Goal: Transaction & Acquisition: Download file/media

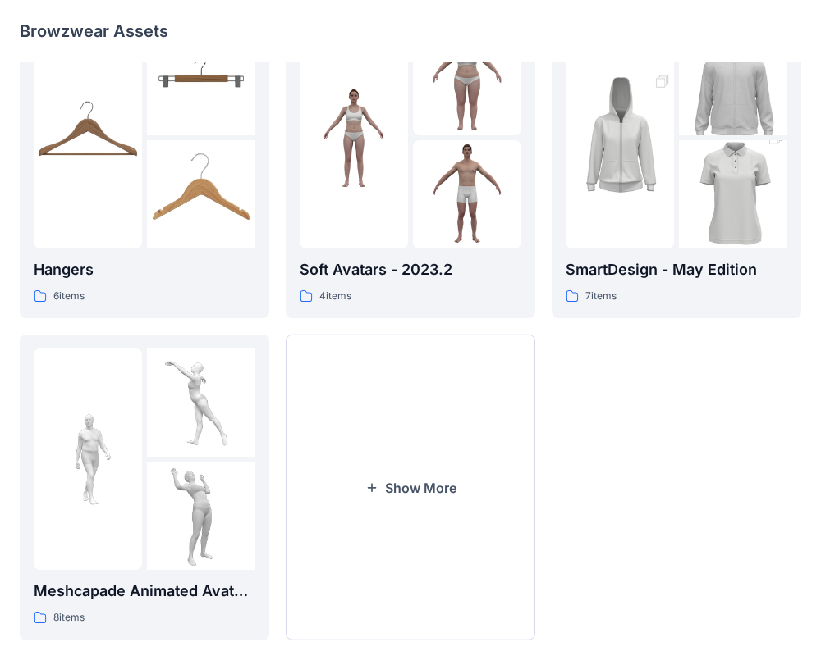
scroll to position [421, 0]
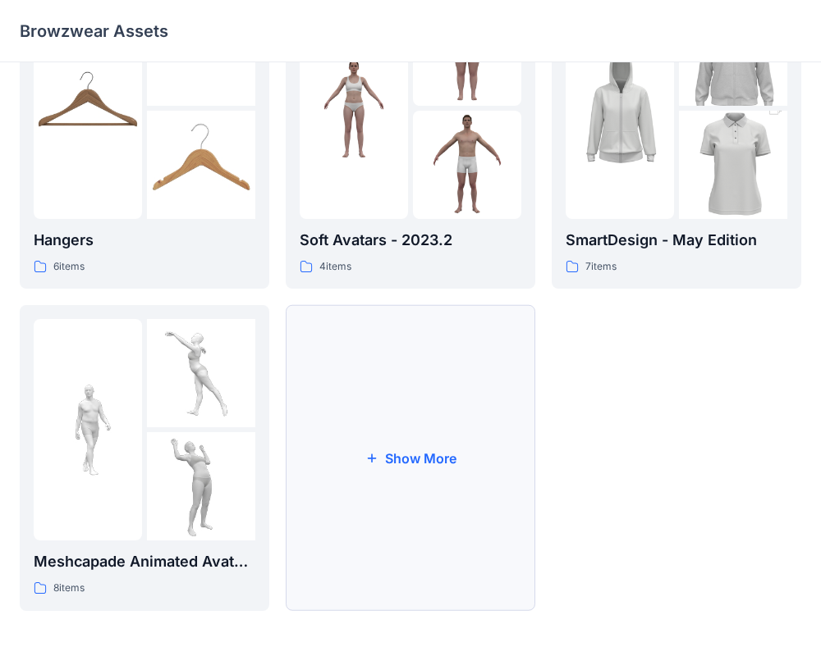
click at [411, 464] on button "Show More" at bounding box center [410, 458] width 249 height 306
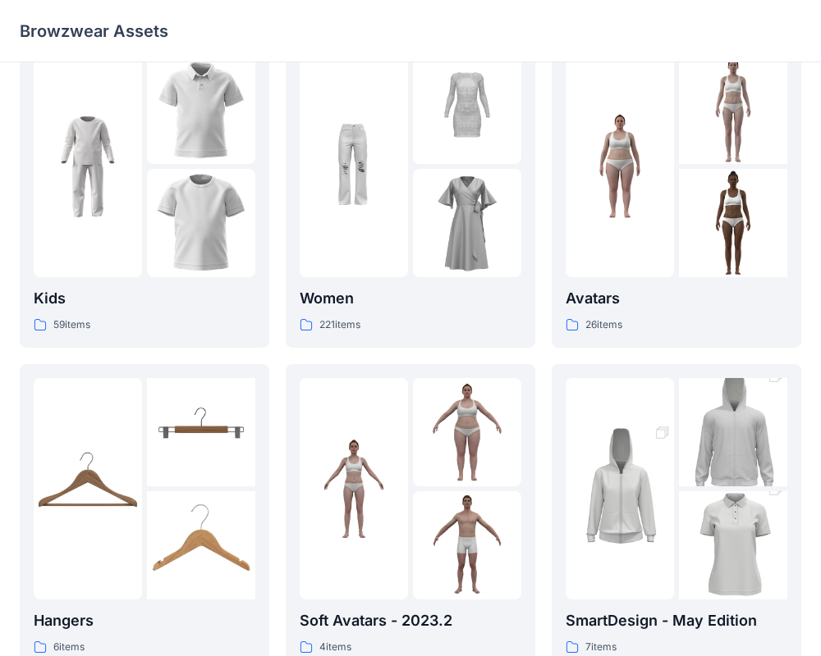
scroll to position [0, 0]
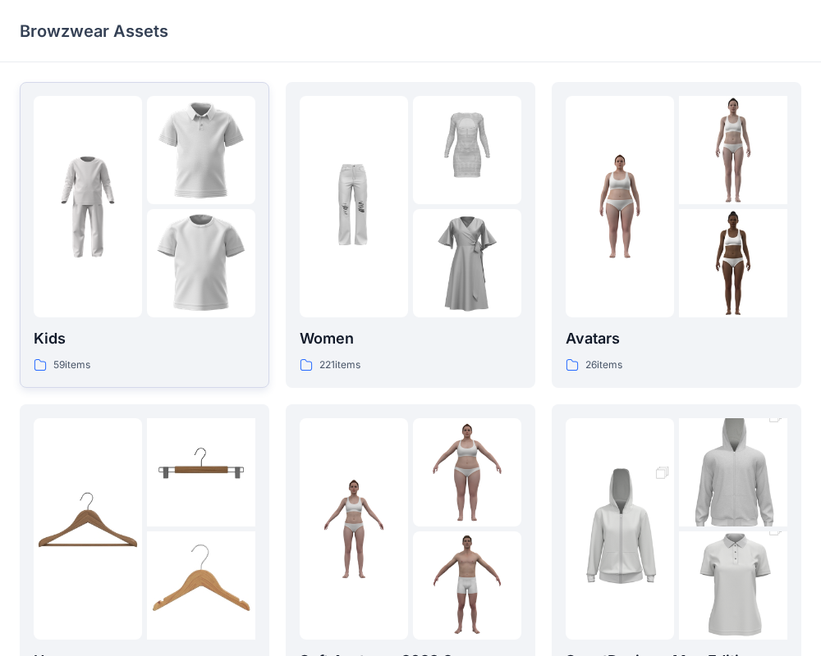
click at [90, 197] on img at bounding box center [88, 207] width 108 height 108
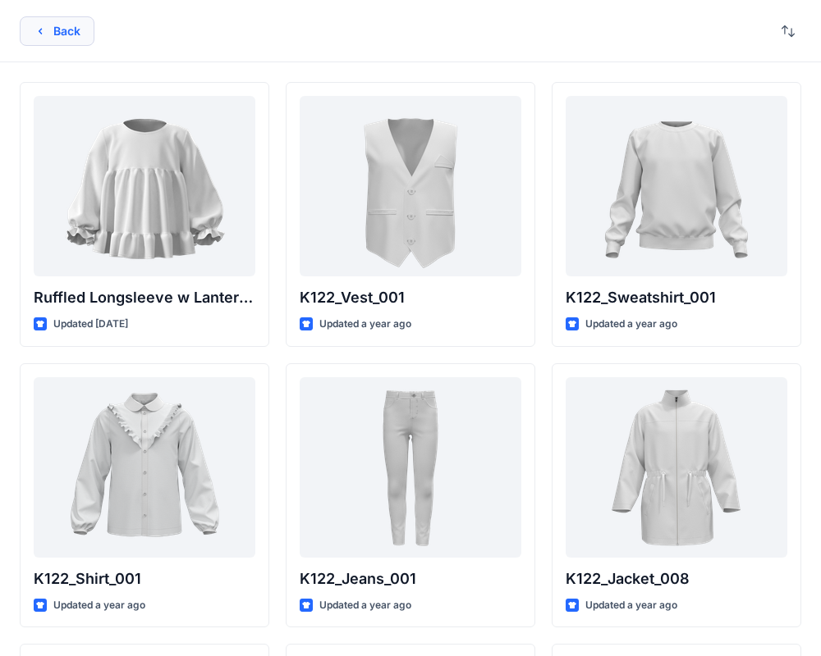
click at [43, 40] on button "Back" at bounding box center [57, 31] width 75 height 30
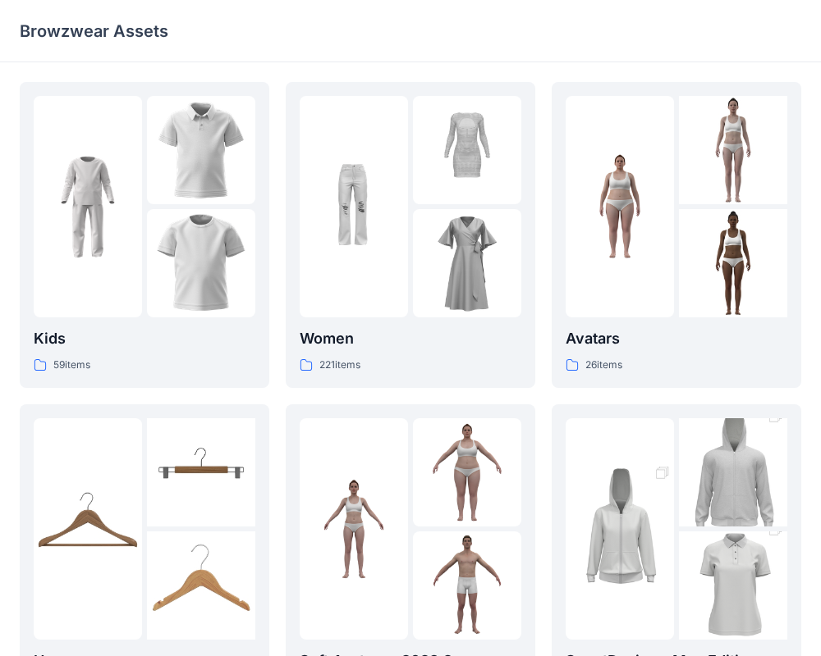
click at [202, 509] on img at bounding box center [201, 472] width 108 height 108
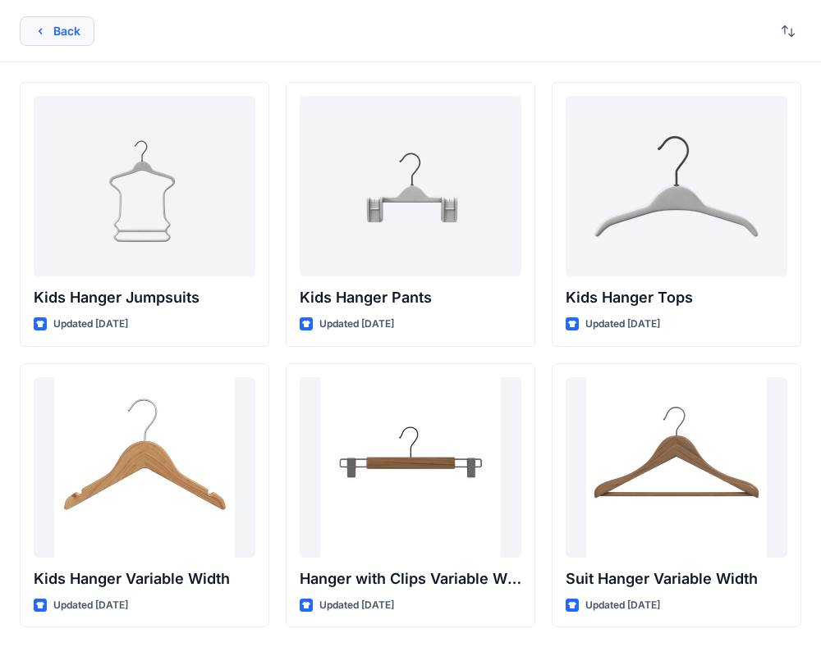
click at [39, 25] on icon "button" at bounding box center [40, 31] width 13 height 13
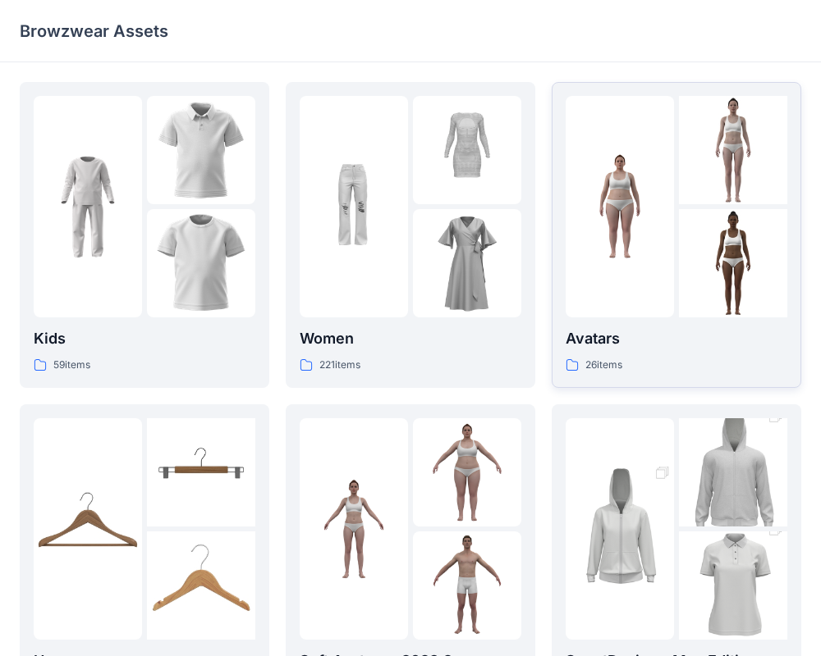
click at [680, 237] on img at bounding box center [733, 263] width 108 height 108
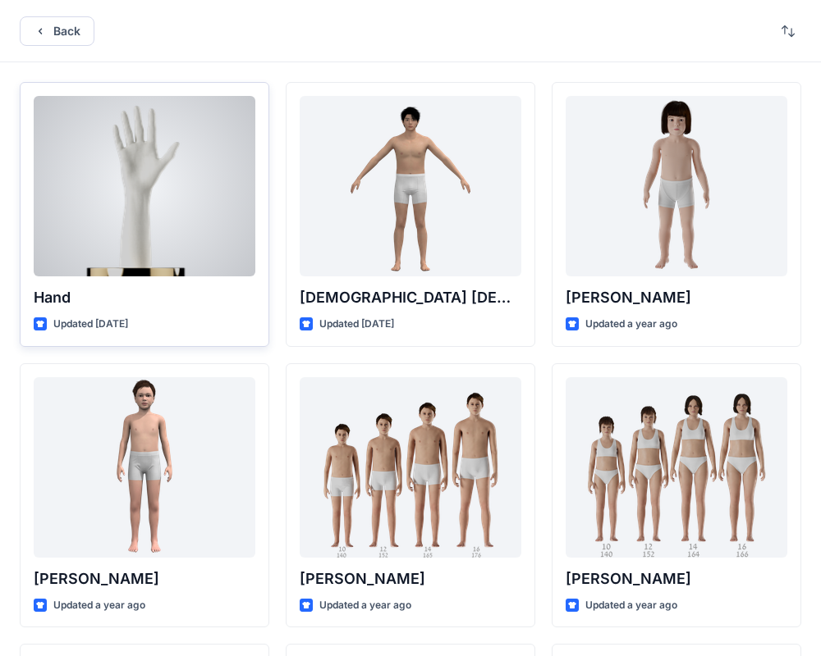
click at [149, 185] on div at bounding box center [145, 186] width 222 height 181
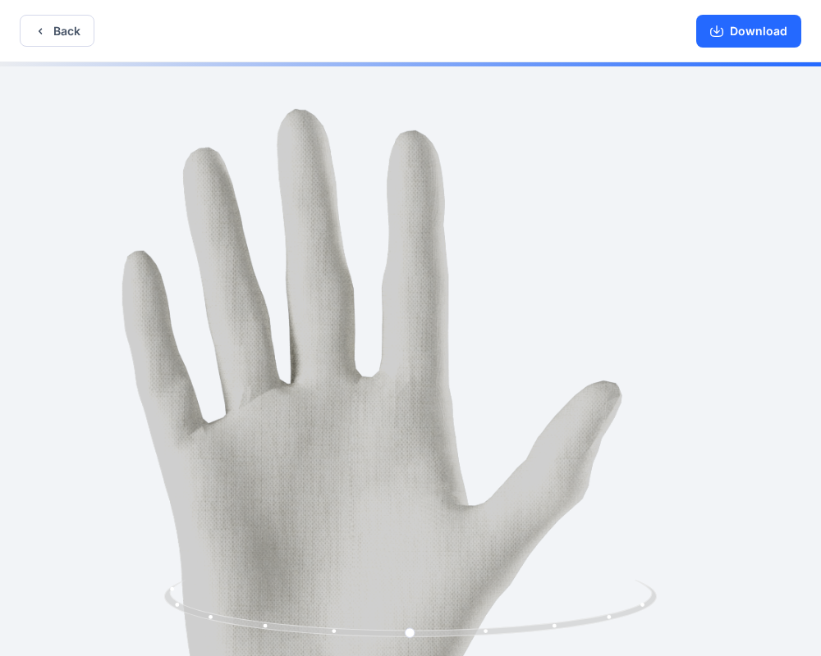
drag, startPoint x: 367, startPoint y: 162, endPoint x: 316, endPoint y: 513, distance: 354.8
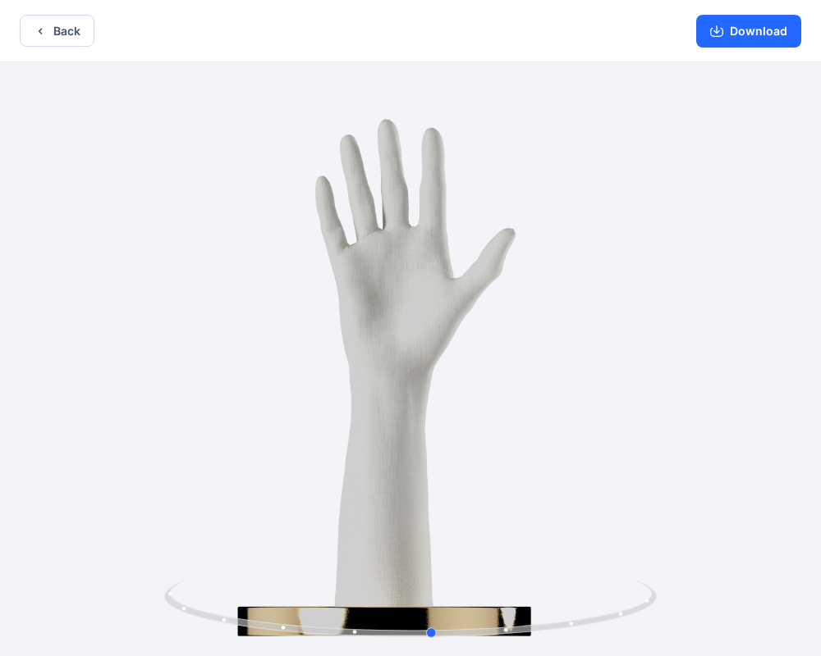
drag, startPoint x: 528, startPoint y: 534, endPoint x: 557, endPoint y: 485, distance: 57.4
click at [555, 485] on div at bounding box center [410, 360] width 821 height 597
click at [55, 40] on button "Back" at bounding box center [57, 31] width 75 height 32
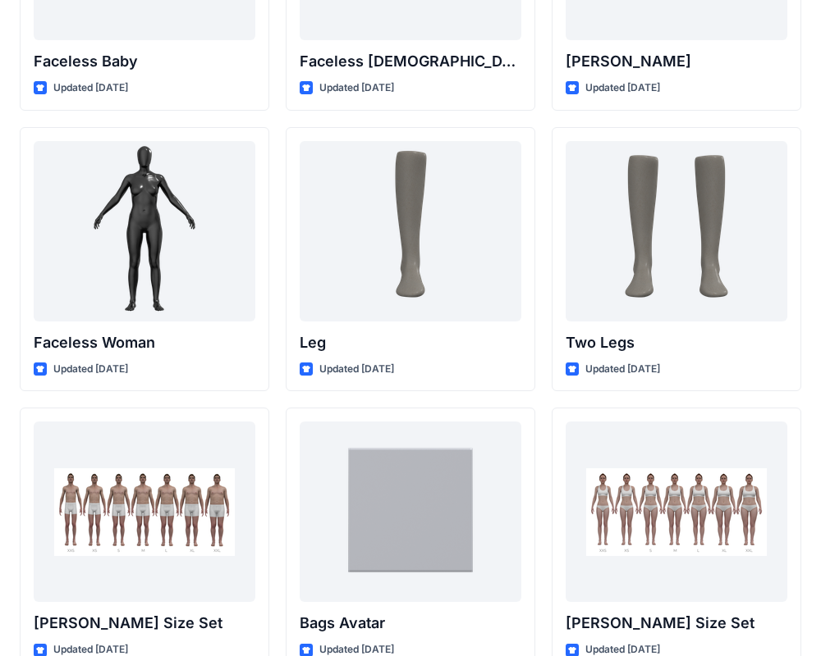
scroll to position [1456, 0]
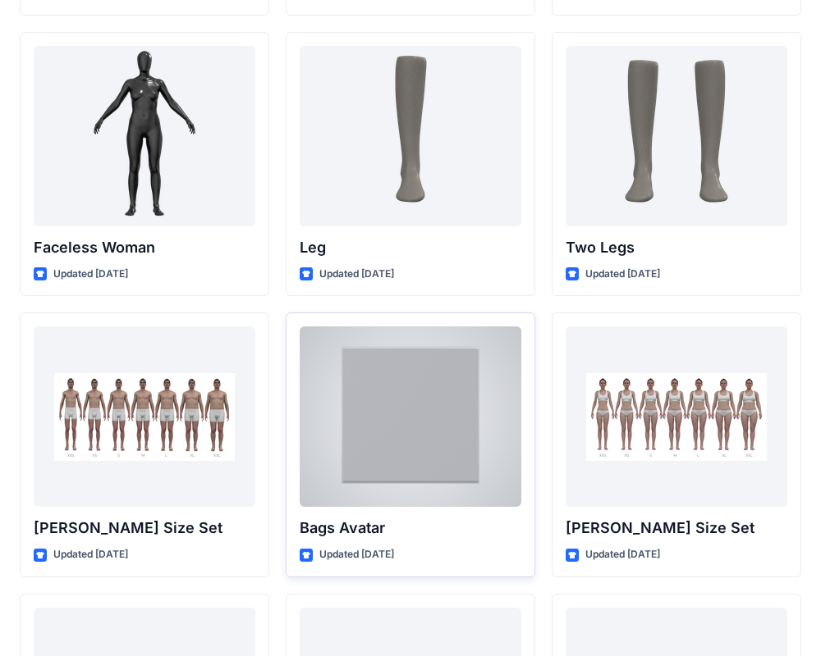
click at [420, 366] on div at bounding box center [410, 417] width 222 height 181
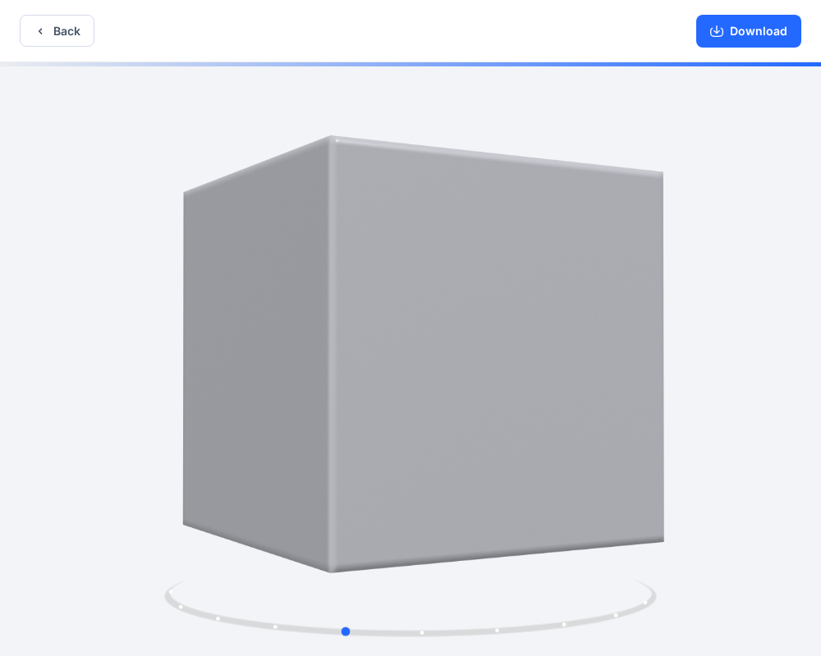
drag, startPoint x: 539, startPoint y: 416, endPoint x: 653, endPoint y: 436, distance: 115.7
click at [661, 455] on div at bounding box center [410, 360] width 821 height 597
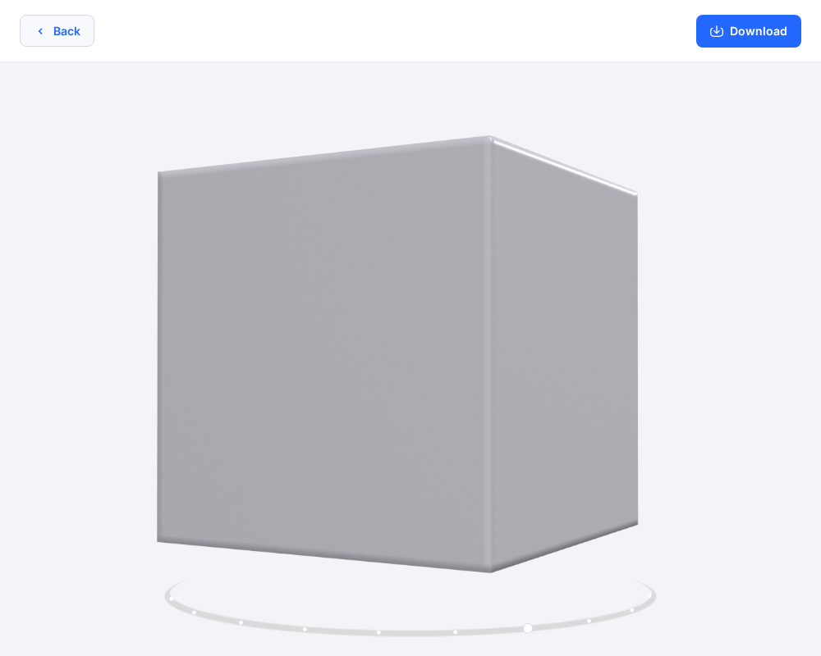
click at [67, 35] on button "Back" at bounding box center [57, 31] width 75 height 32
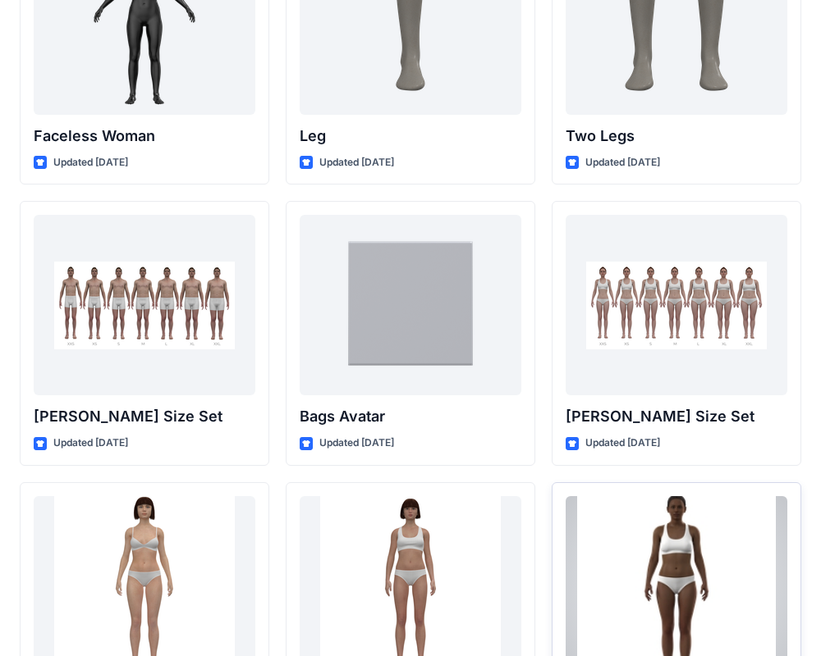
scroll to position [1550, 0]
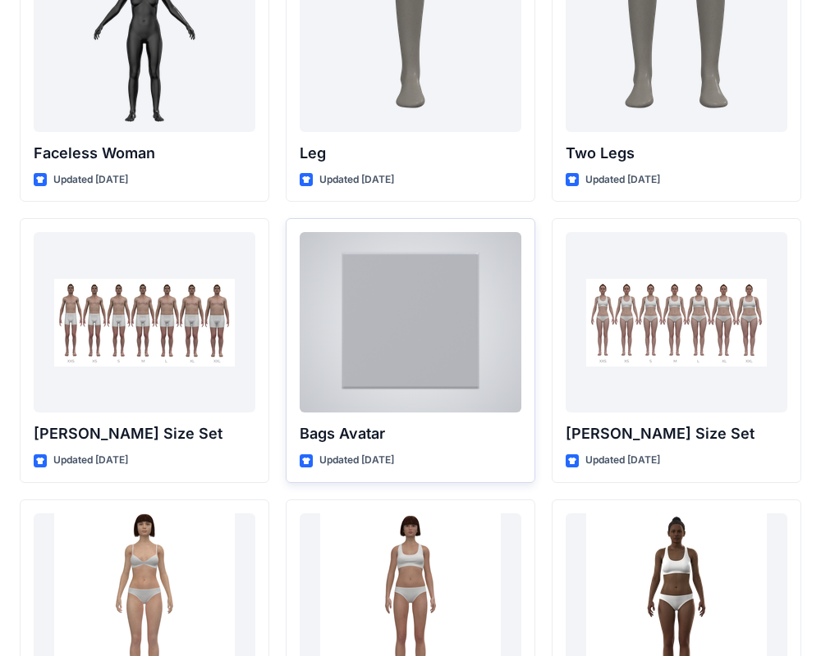
click at [409, 303] on div at bounding box center [410, 322] width 222 height 181
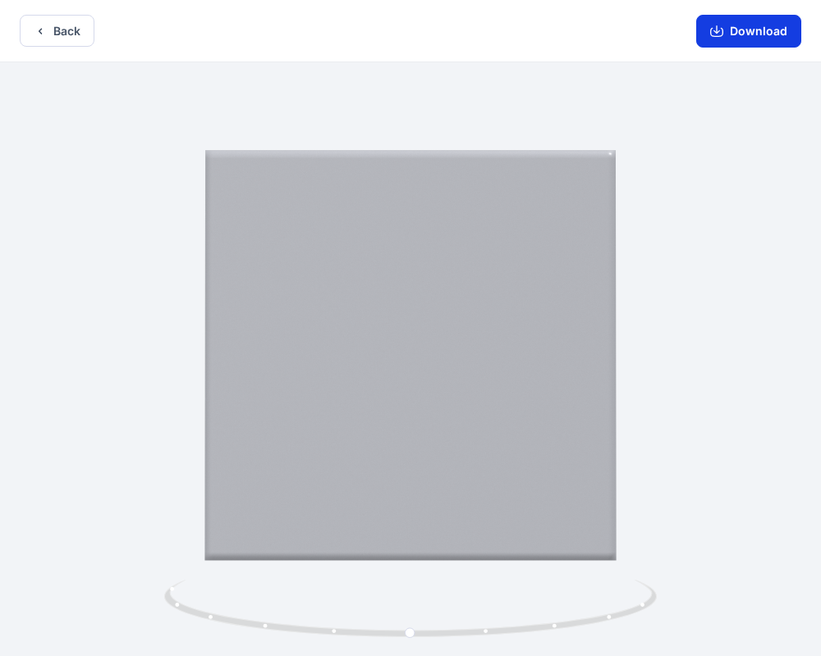
click at [729, 43] on button "Download" at bounding box center [748, 31] width 105 height 33
click at [39, 28] on icon "button" at bounding box center [40, 31] width 13 height 13
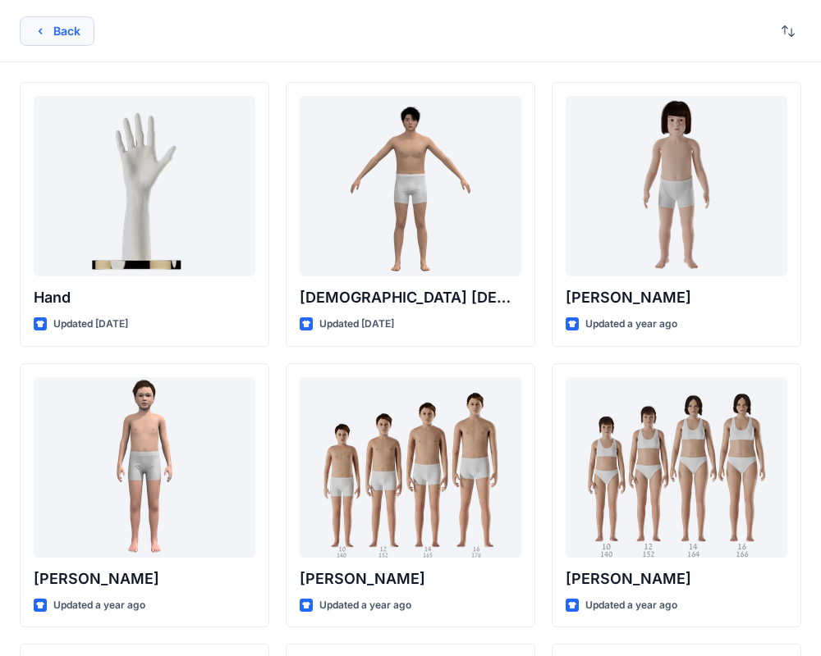
click at [77, 33] on button "Back" at bounding box center [57, 31] width 75 height 30
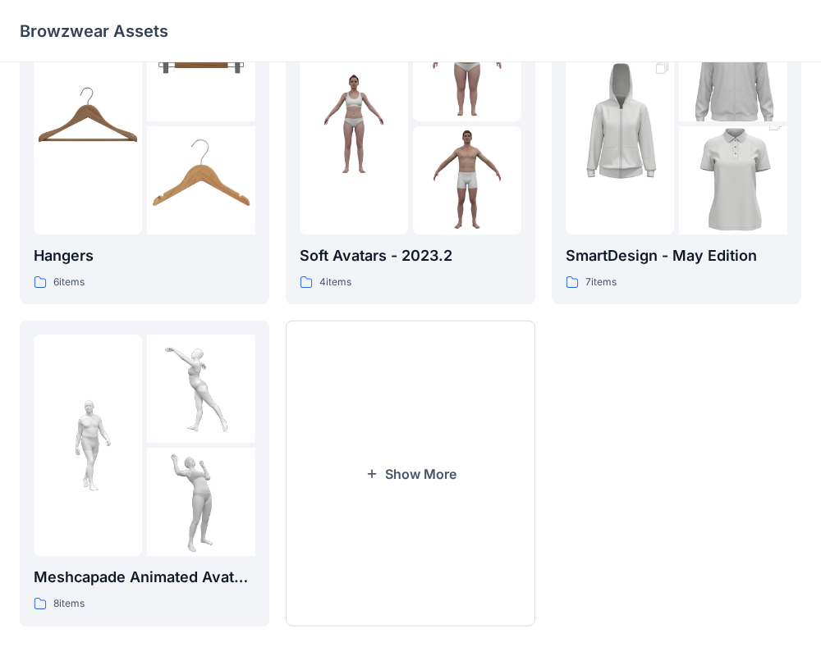
scroll to position [421, 0]
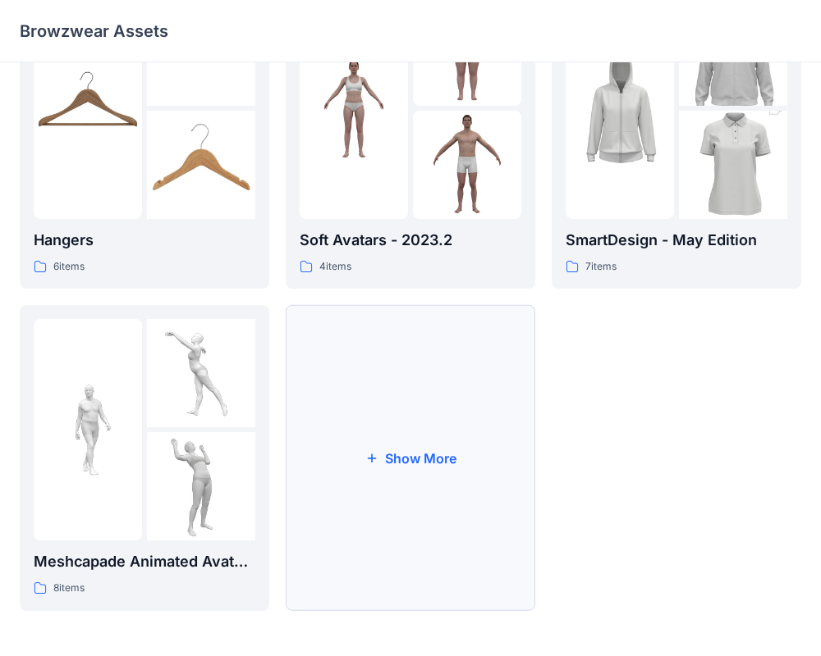
click at [380, 430] on button "Show More" at bounding box center [410, 458] width 249 height 306
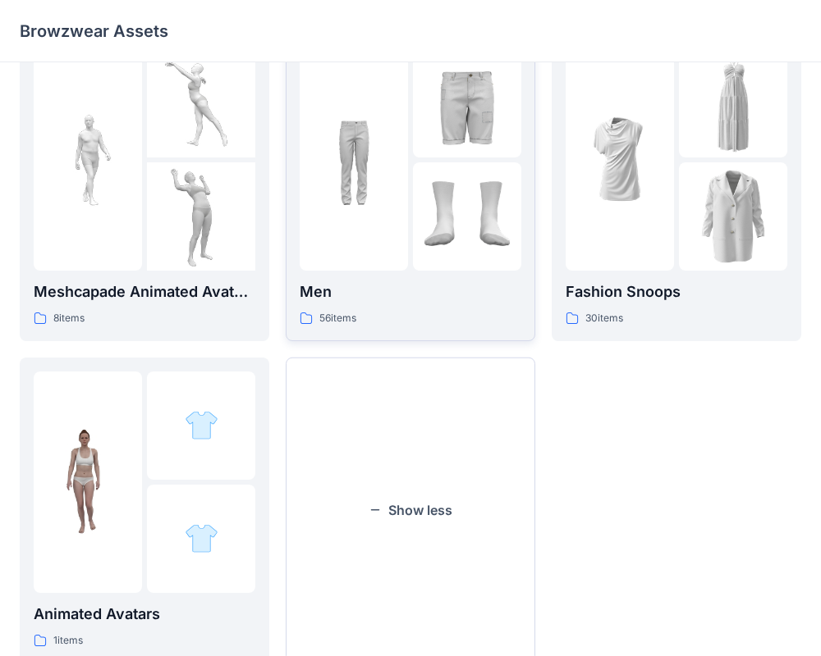
scroll to position [743, 0]
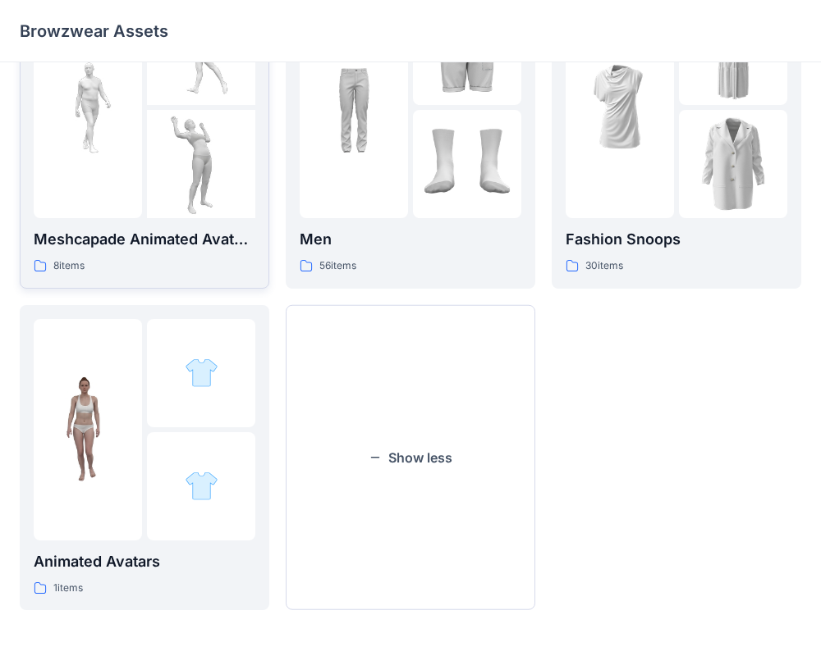
click at [135, 93] on img at bounding box center [88, 107] width 108 height 108
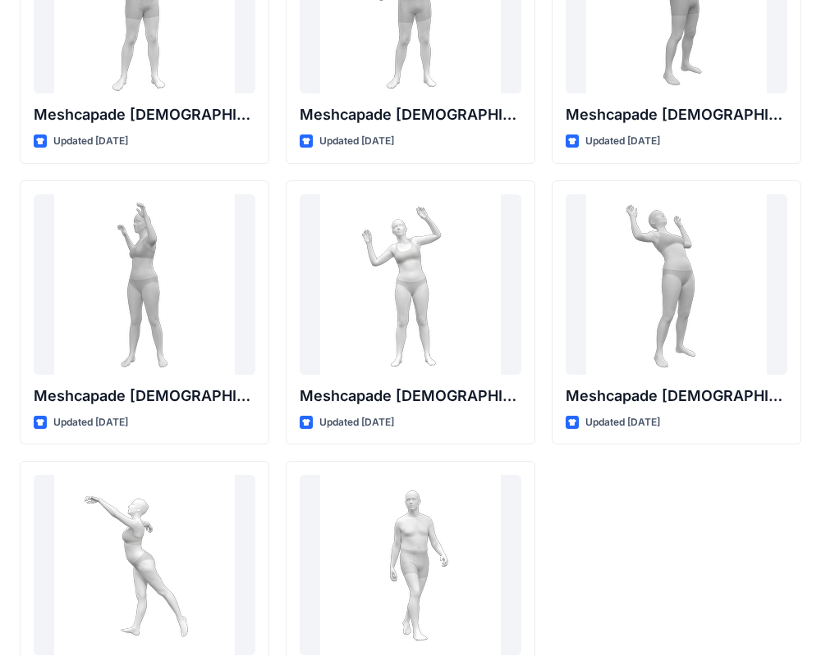
scroll to position [272, 0]
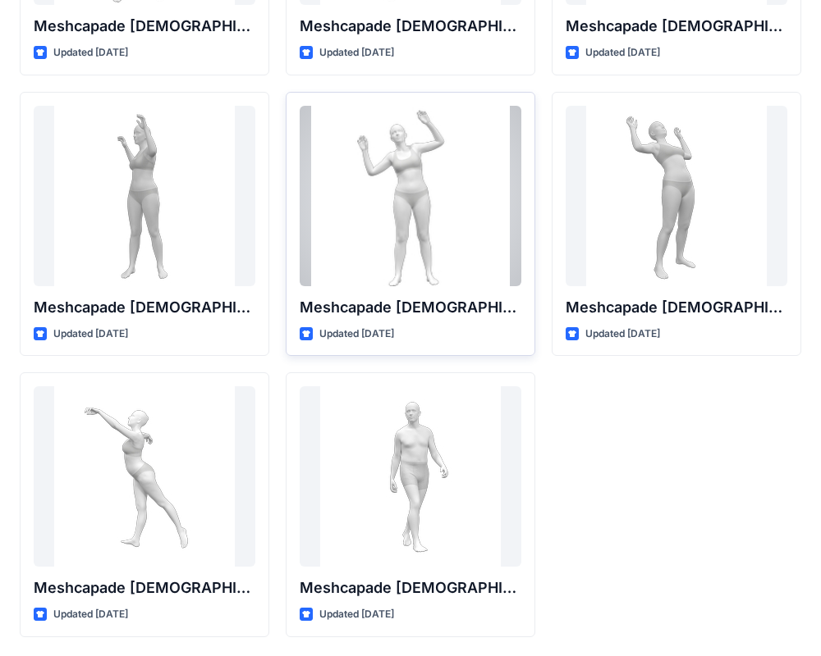
click at [470, 272] on div at bounding box center [410, 196] width 222 height 181
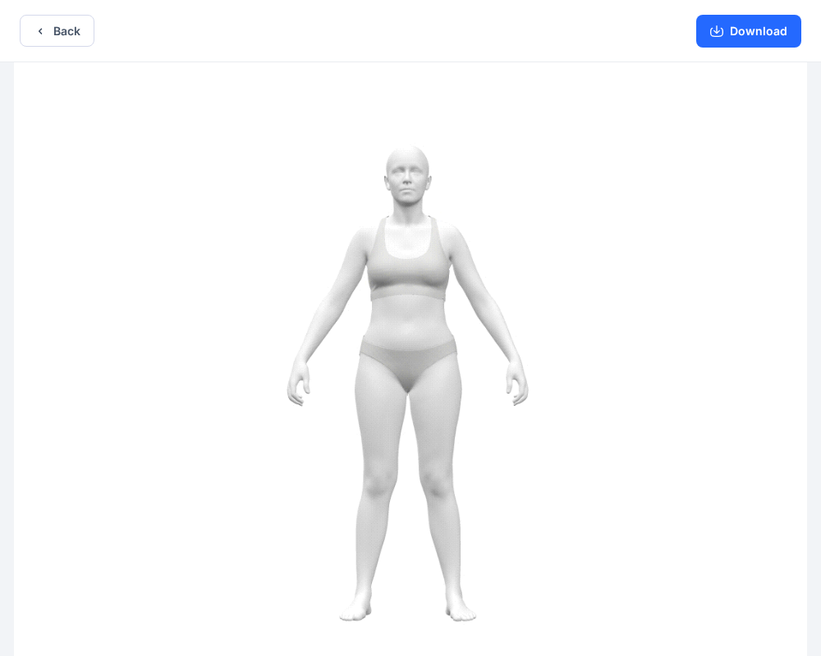
drag, startPoint x: 463, startPoint y: 373, endPoint x: 298, endPoint y: 364, distance: 165.1
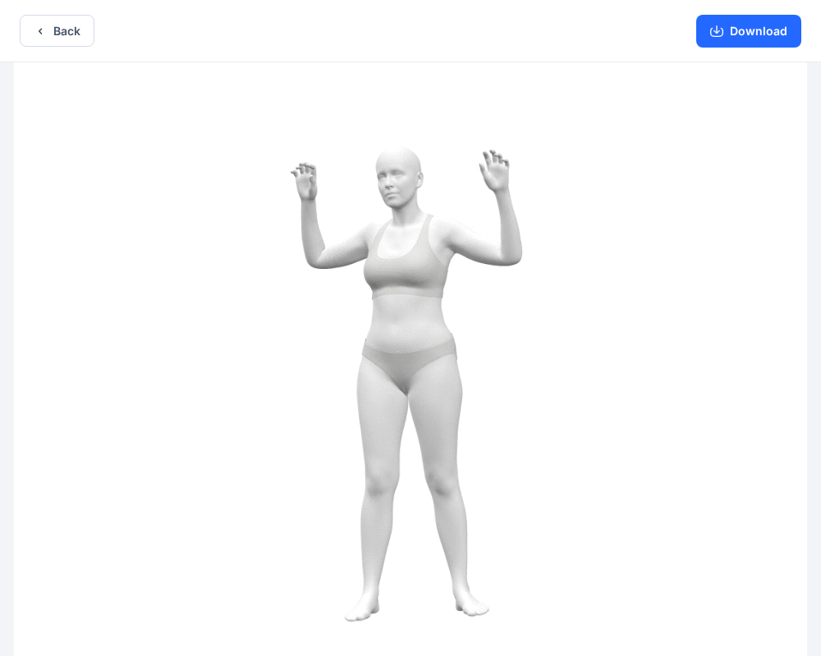
click at [298, 364] on img at bounding box center [410, 360] width 792 height 597
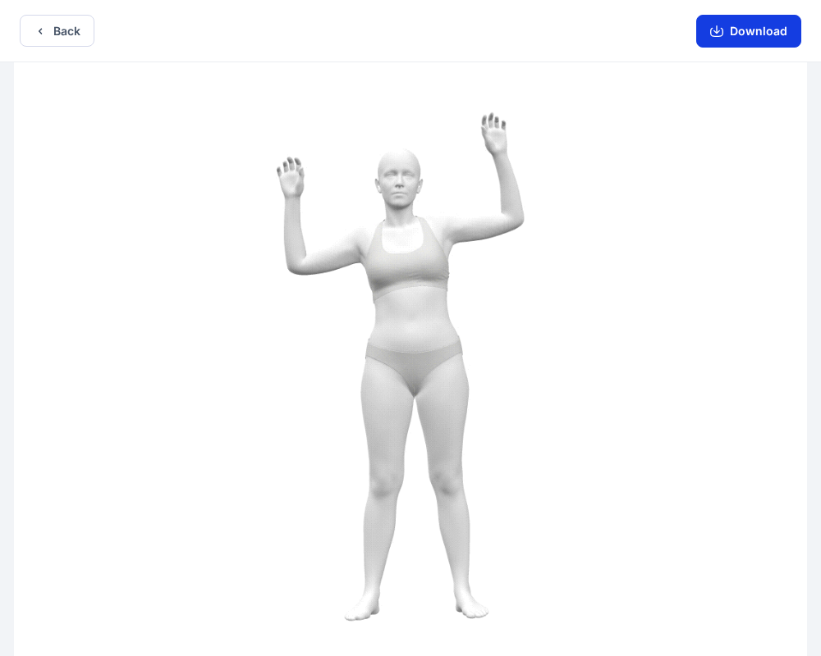
click at [741, 30] on button "Download" at bounding box center [748, 31] width 105 height 33
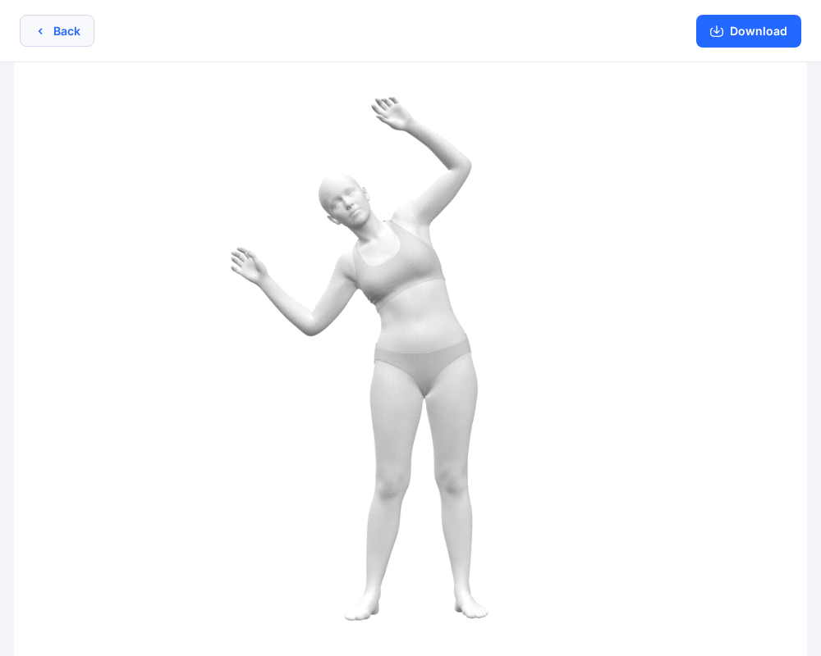
click at [32, 26] on button "Back" at bounding box center [57, 31] width 75 height 32
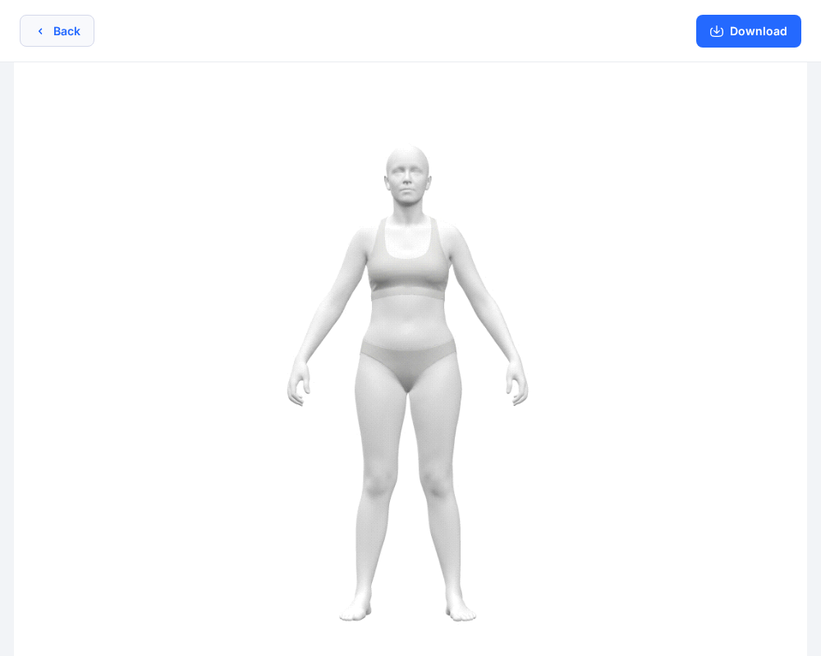
scroll to position [272, 0]
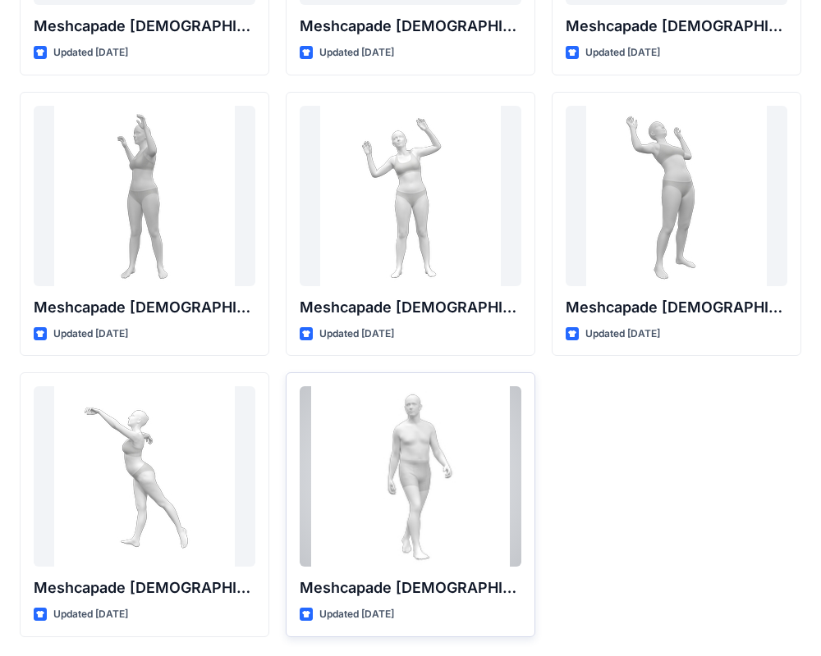
click at [382, 486] on div at bounding box center [410, 476] width 222 height 181
